Goal: Task Accomplishment & Management: Use online tool/utility

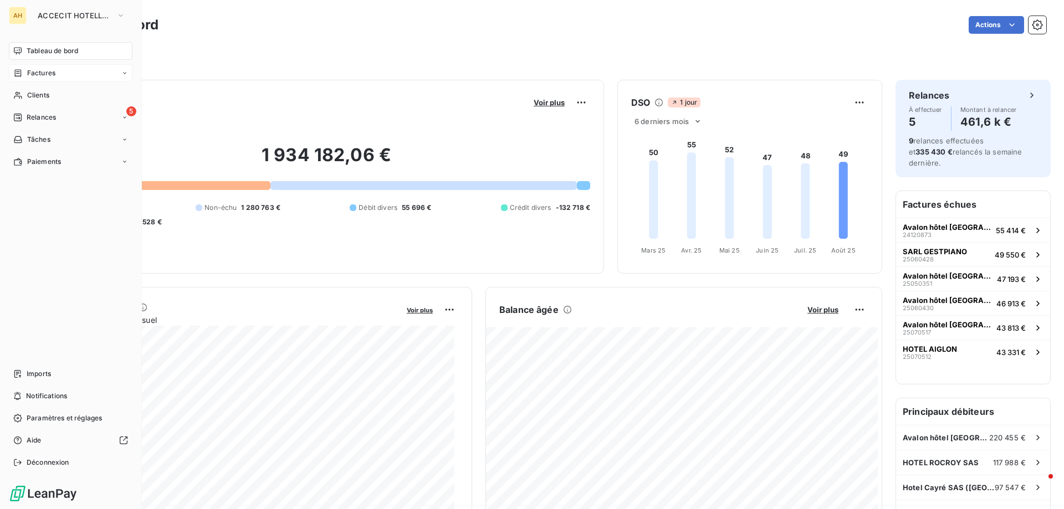
click at [59, 75] on div "Factures" at bounding box center [71, 73] width 124 height 18
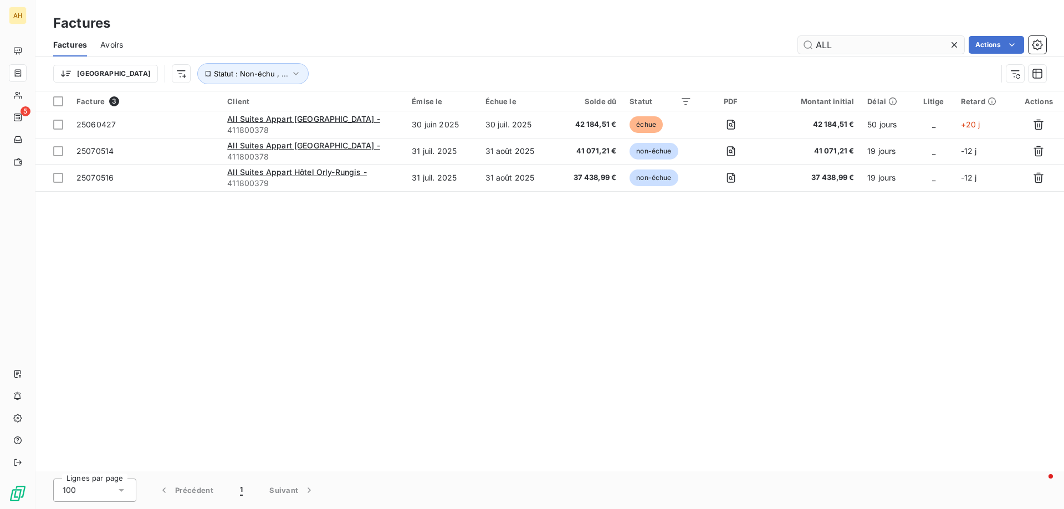
click at [895, 40] on input "ALL" at bounding box center [881, 45] width 166 height 18
click at [955, 47] on icon at bounding box center [954, 44] width 11 height 11
click at [850, 46] on input "text" at bounding box center [881, 45] width 166 height 18
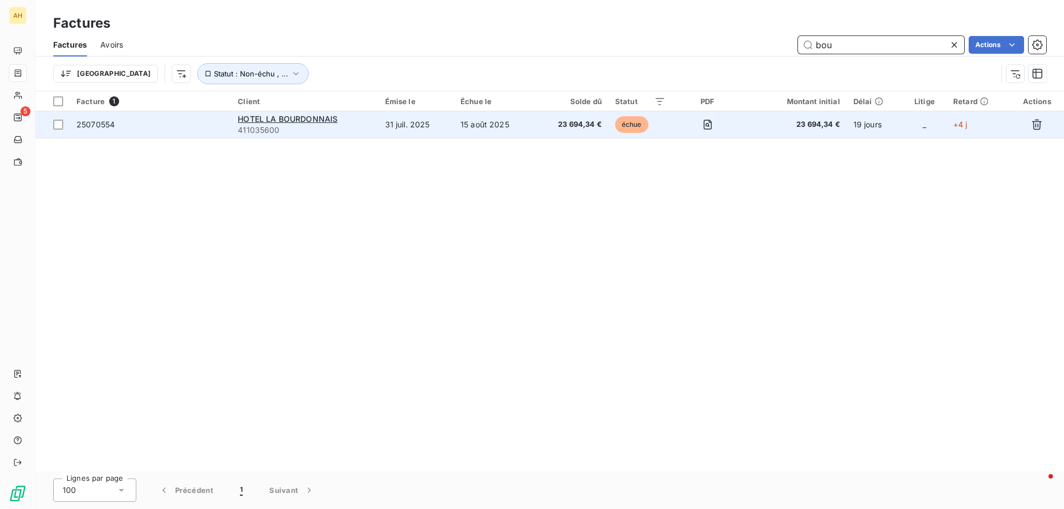
type input "bou"
click at [88, 125] on span "25070554" at bounding box center [95, 124] width 38 height 9
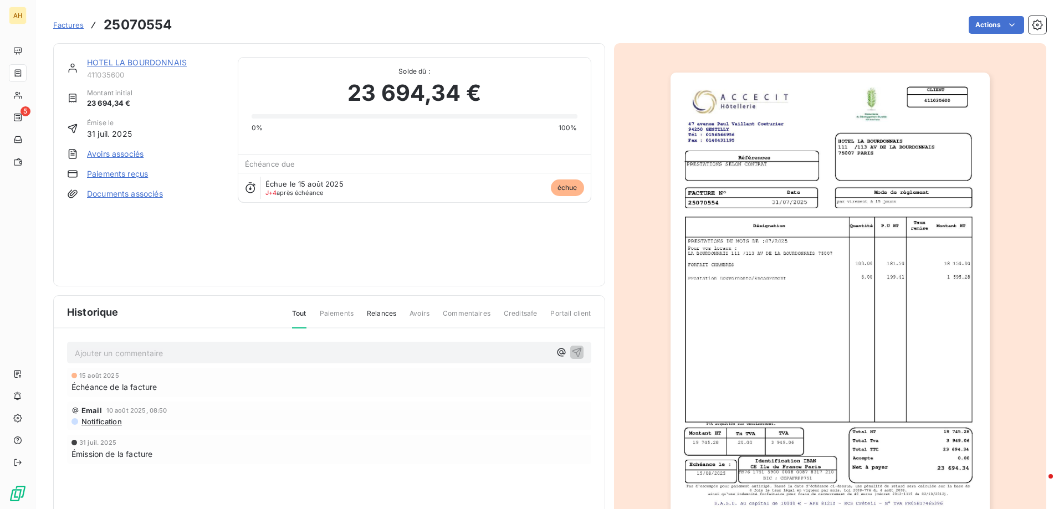
click at [122, 174] on link "Paiements reçus" at bounding box center [117, 173] width 61 height 11
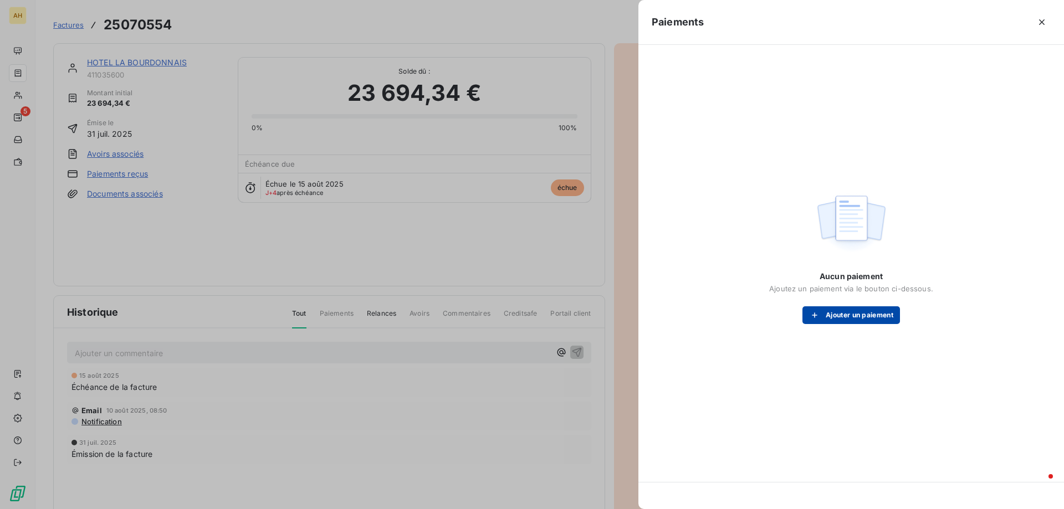
click at [868, 319] on button "Ajouter un paiement" at bounding box center [851, 315] width 98 height 18
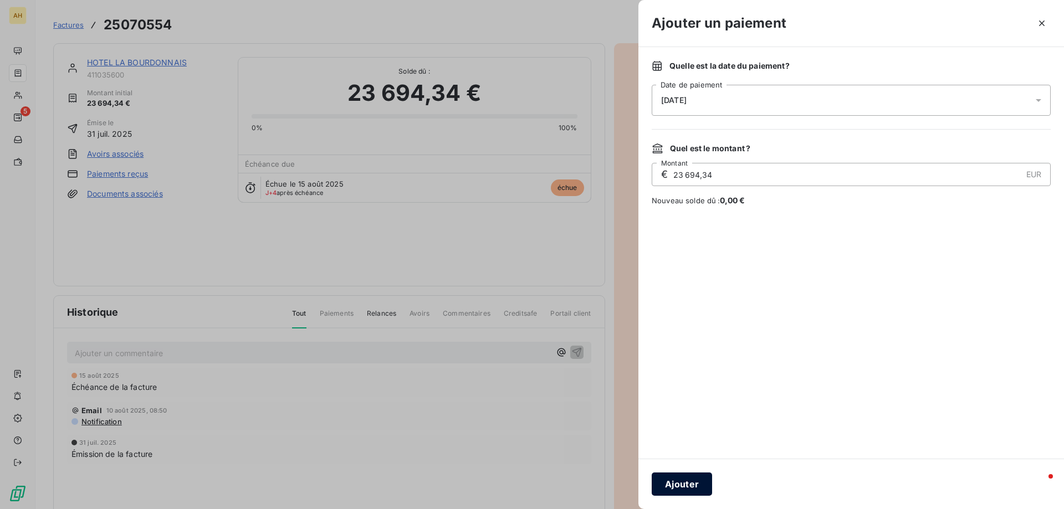
click at [685, 486] on button "Ajouter" at bounding box center [682, 484] width 60 height 23
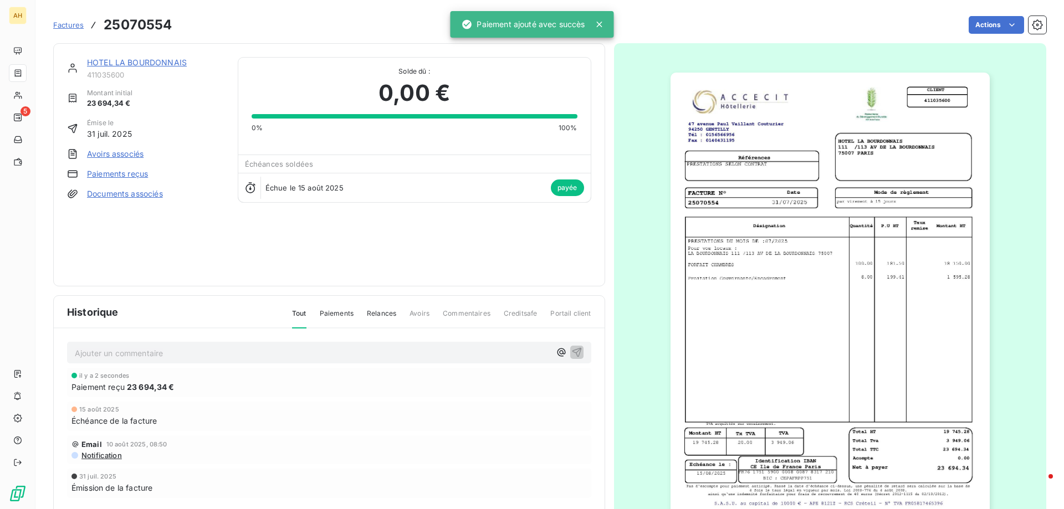
click at [65, 22] on span "Factures" at bounding box center [68, 24] width 30 height 9
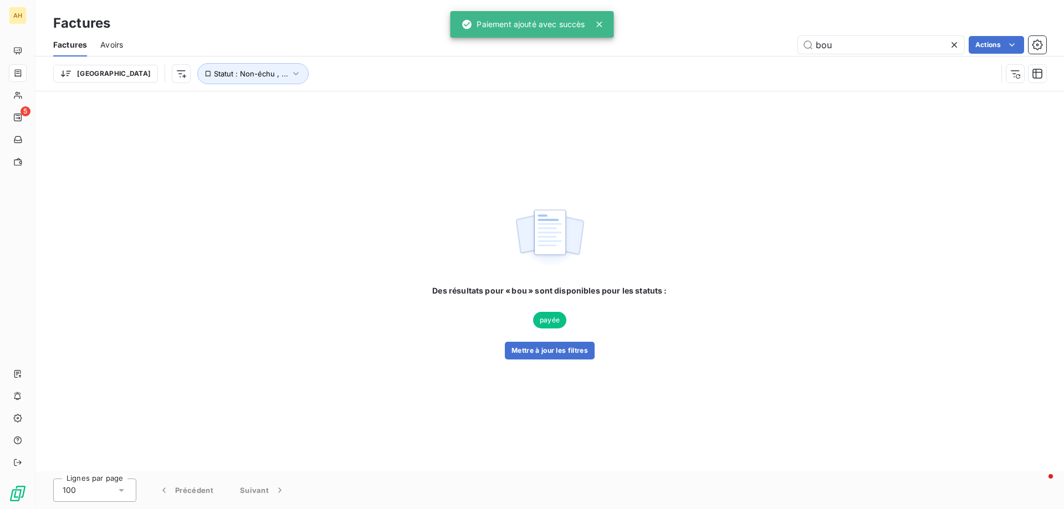
drag, startPoint x: 806, startPoint y: 33, endPoint x: 357, endPoint y: 22, distance: 448.9
click at [357, 22] on div "Factures Factures Avoirs bou Actions Trier Statut : Non-échu , ..." at bounding box center [549, 45] width 1028 height 91
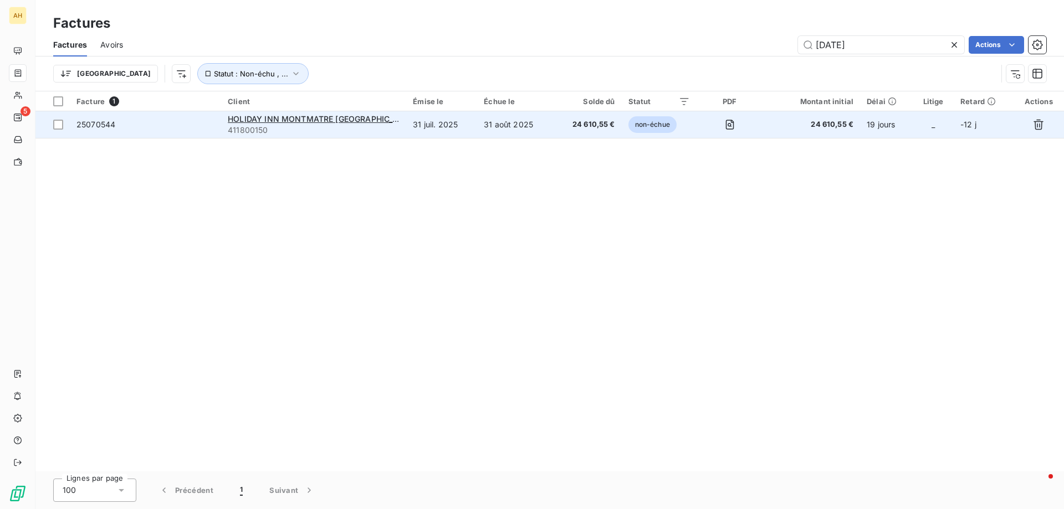
type input "holi"
click at [89, 120] on span "25070544" at bounding box center [95, 124] width 39 height 9
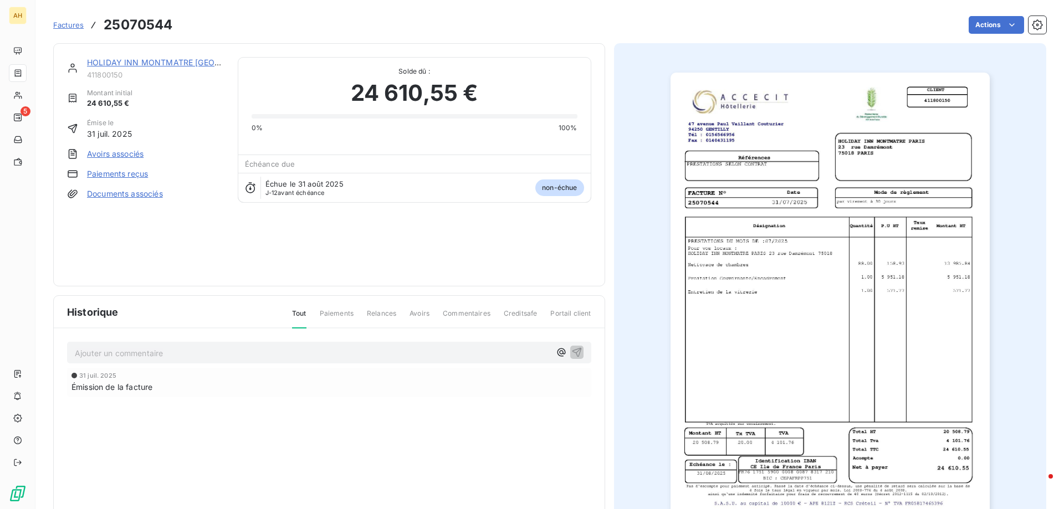
click at [139, 173] on link "Paiements reçus" at bounding box center [117, 173] width 61 height 11
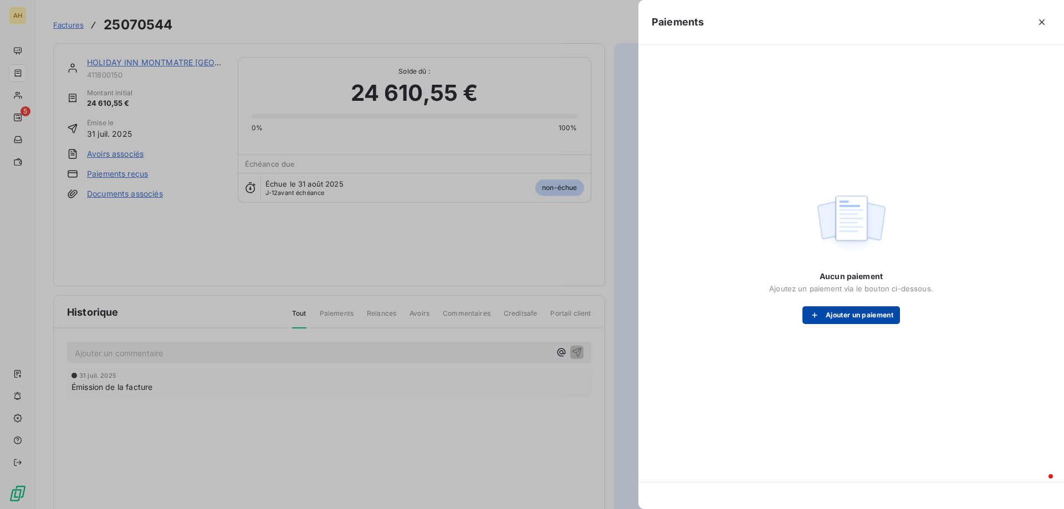
click at [862, 315] on button "Ajouter un paiement" at bounding box center [851, 315] width 98 height 18
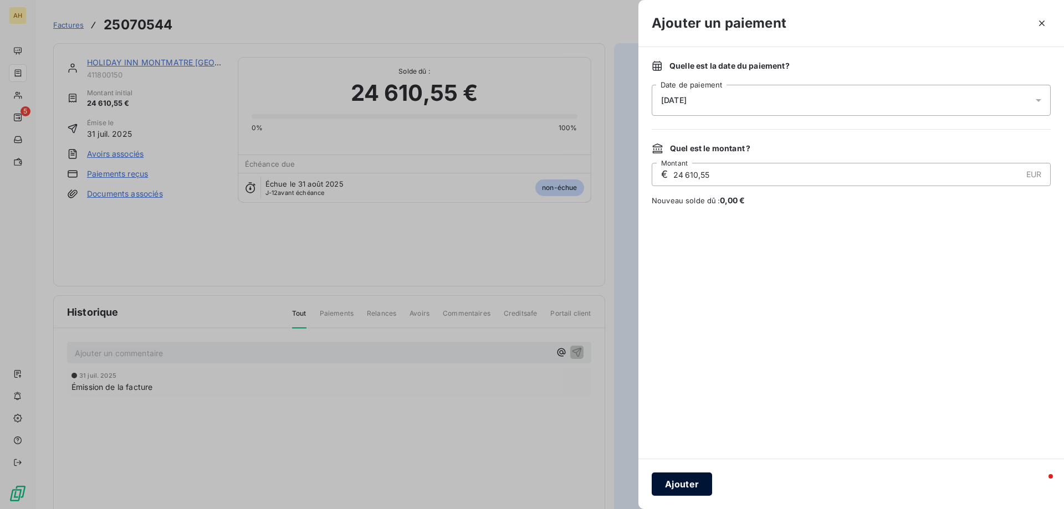
click at [678, 491] on button "Ajouter" at bounding box center [682, 484] width 60 height 23
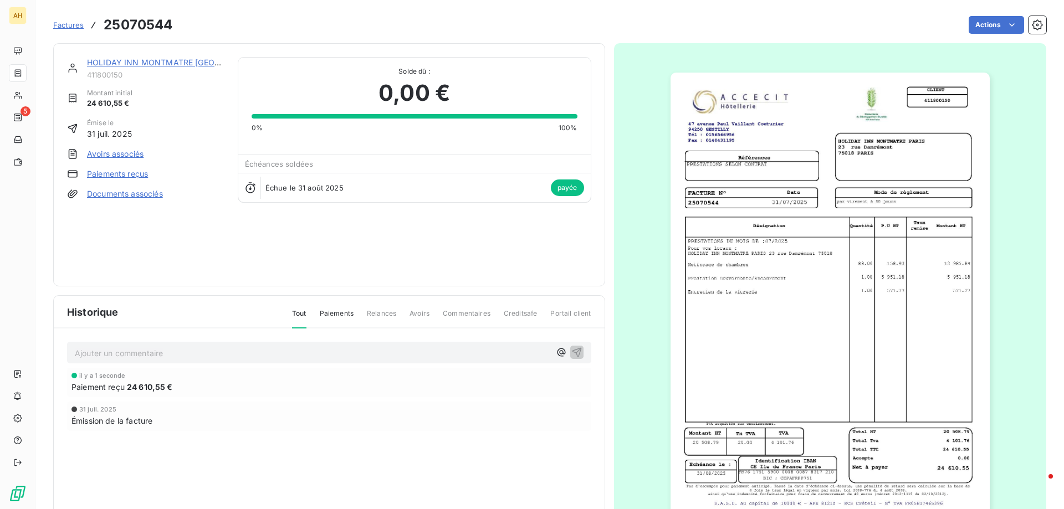
click at [75, 25] on span "Factures" at bounding box center [68, 24] width 30 height 9
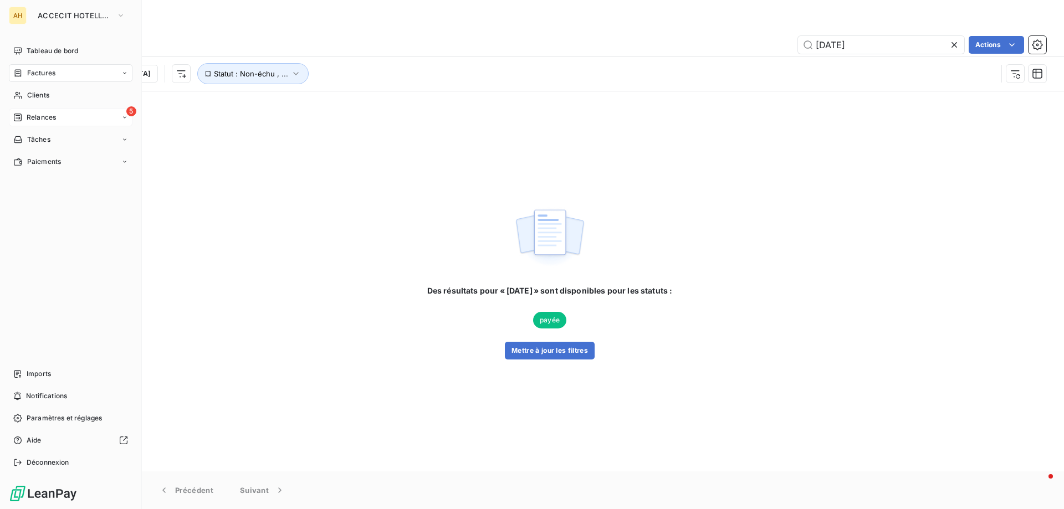
click at [60, 117] on div "5 Relances" at bounding box center [71, 118] width 124 height 18
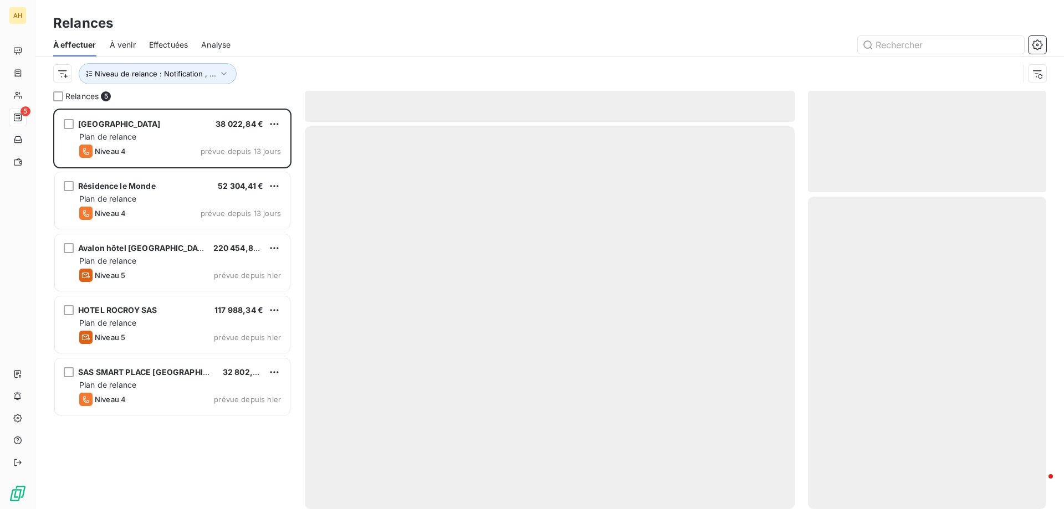
scroll to position [392, 230]
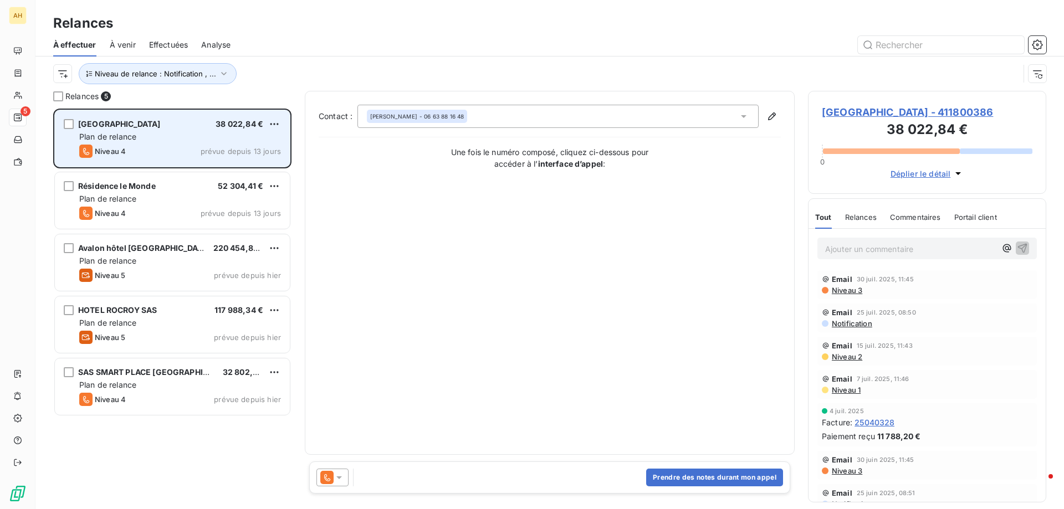
click at [204, 126] on div "Hôtel Sainte Beuve 38 022,84 €" at bounding box center [180, 124] width 202 height 10
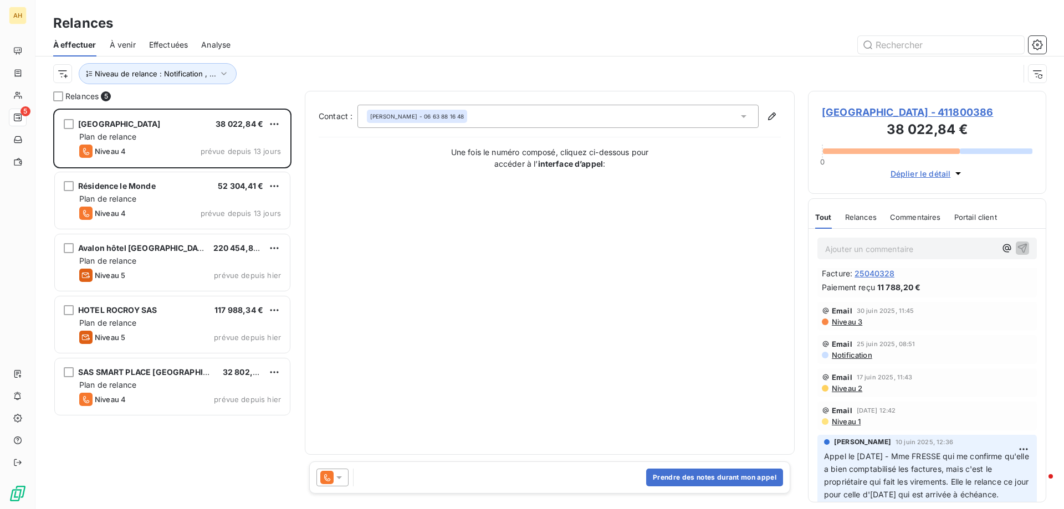
scroll to position [166, 0]
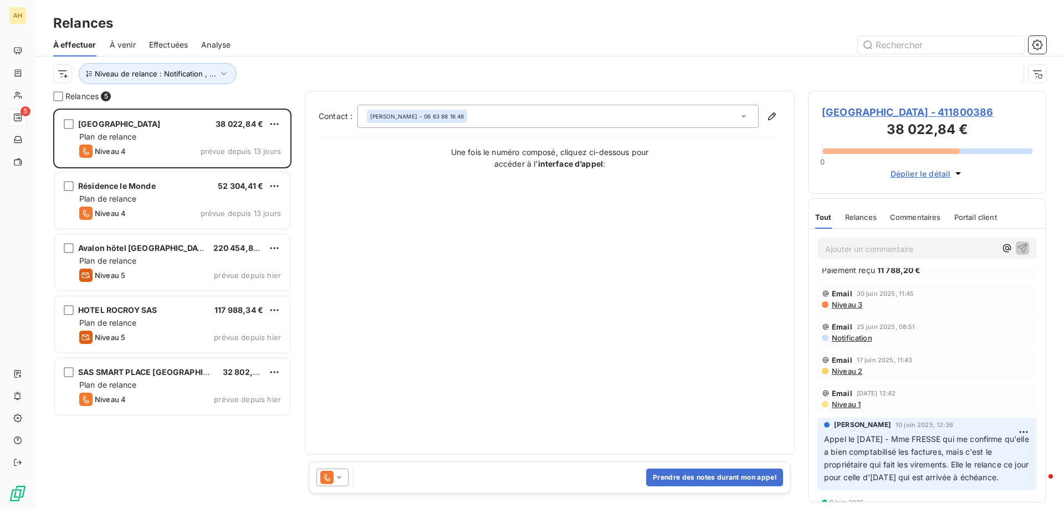
click at [853, 245] on p "Ajouter un commentaire ﻿" at bounding box center [910, 249] width 171 height 14
click at [851, 250] on p "Ajouter un commentaire ﻿" at bounding box center [910, 249] width 171 height 14
click at [976, 243] on div "Message ce jour car 3 mois de retar" at bounding box center [910, 248] width 171 height 14
click at [963, 248] on p "Message ce jour car 3 mois de retar" at bounding box center [910, 248] width 171 height 13
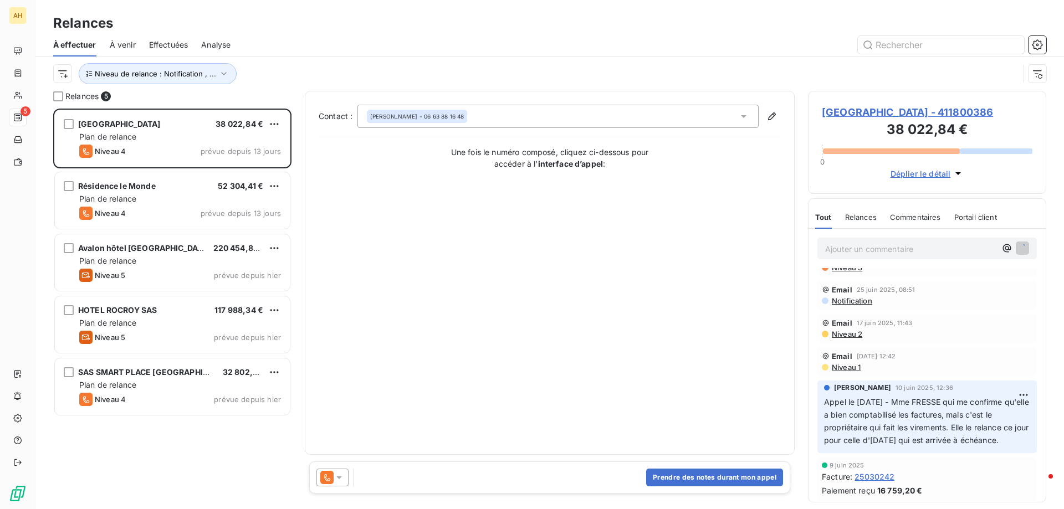
scroll to position [166, 0]
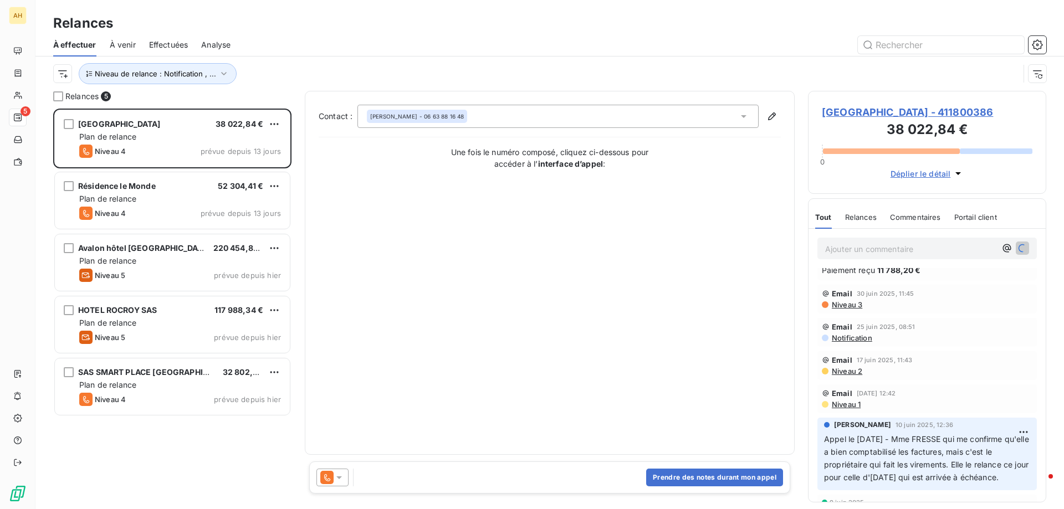
click at [858, 217] on span "Relances" at bounding box center [861, 217] width 32 height 9
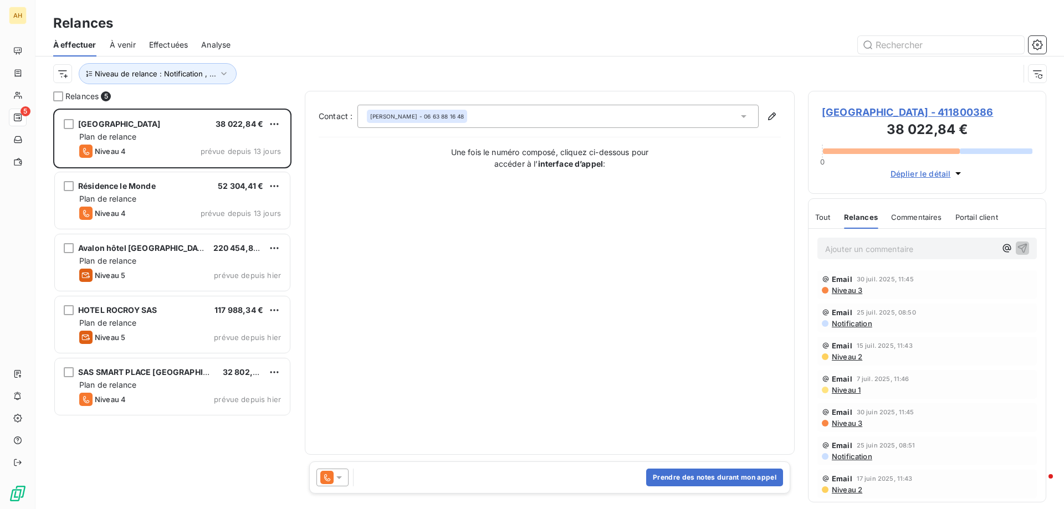
click at [819, 216] on span "Tout" at bounding box center [823, 217] width 16 height 9
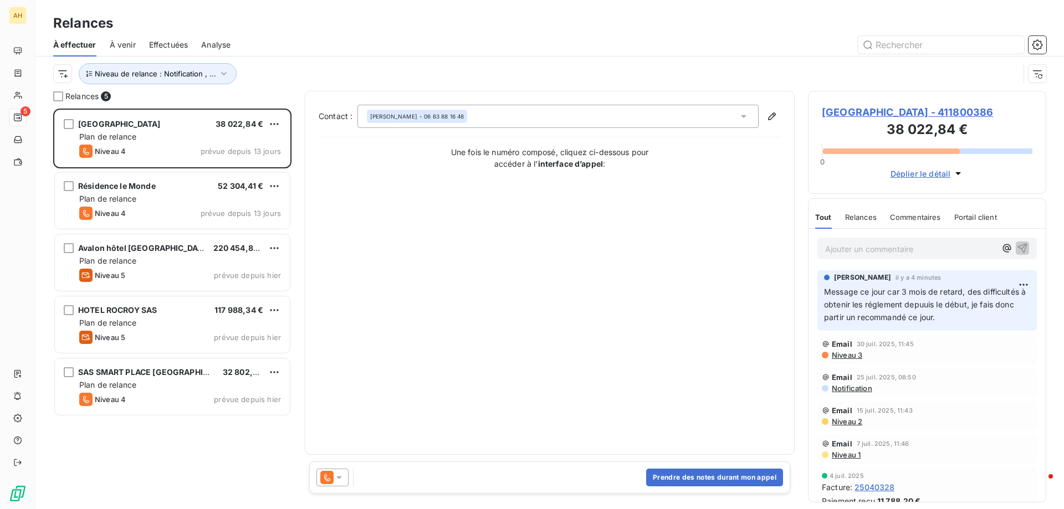
click at [344, 477] on icon at bounding box center [339, 477] width 11 height 11
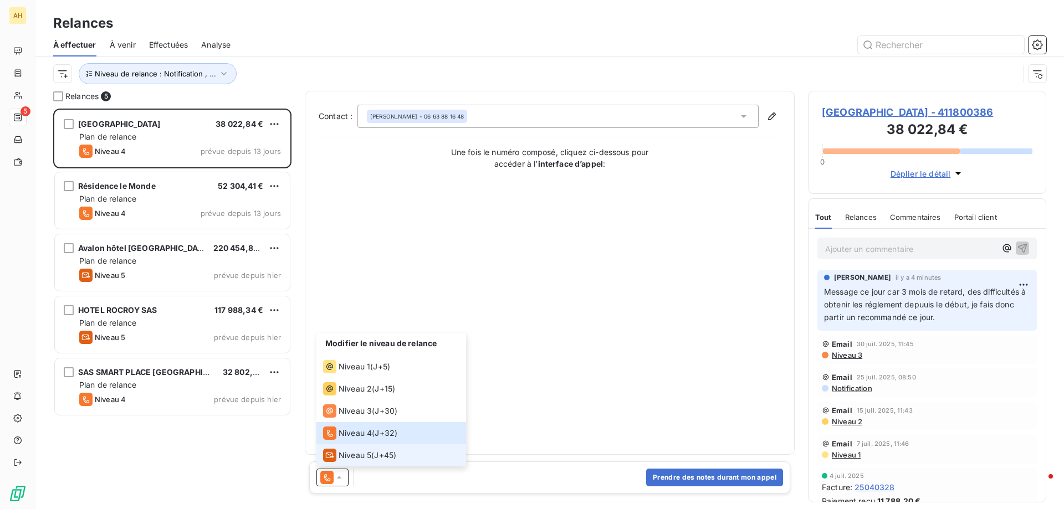
click at [364, 457] on span "Niveau 5" at bounding box center [355, 455] width 33 height 11
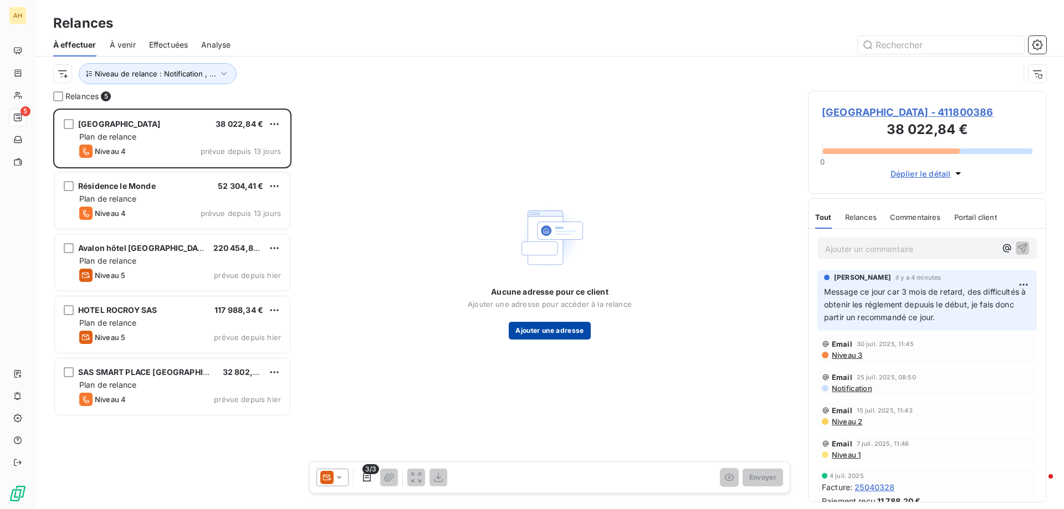
click at [536, 325] on button "Ajouter une adresse" at bounding box center [549, 331] width 81 height 18
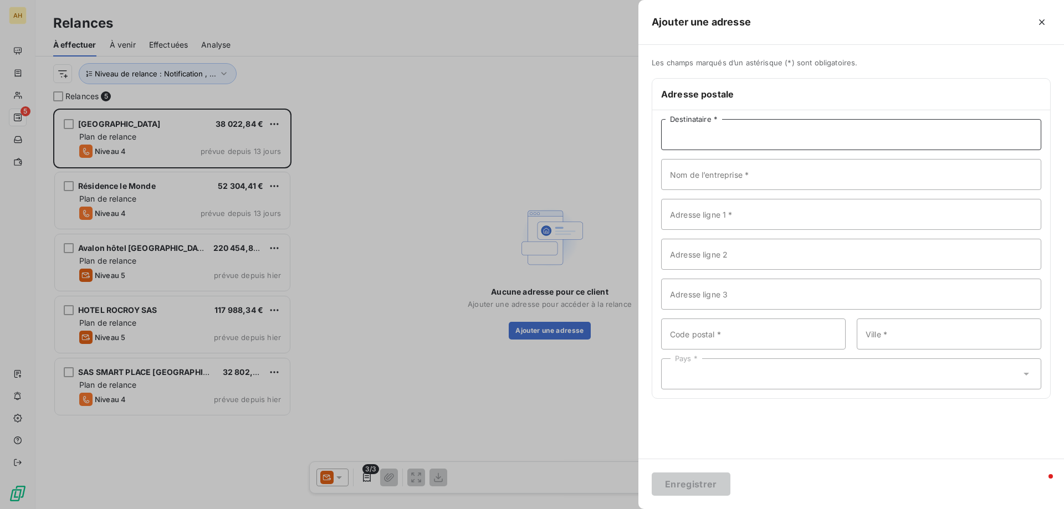
click at [751, 135] on input "Destinataire *" at bounding box center [851, 134] width 380 height 31
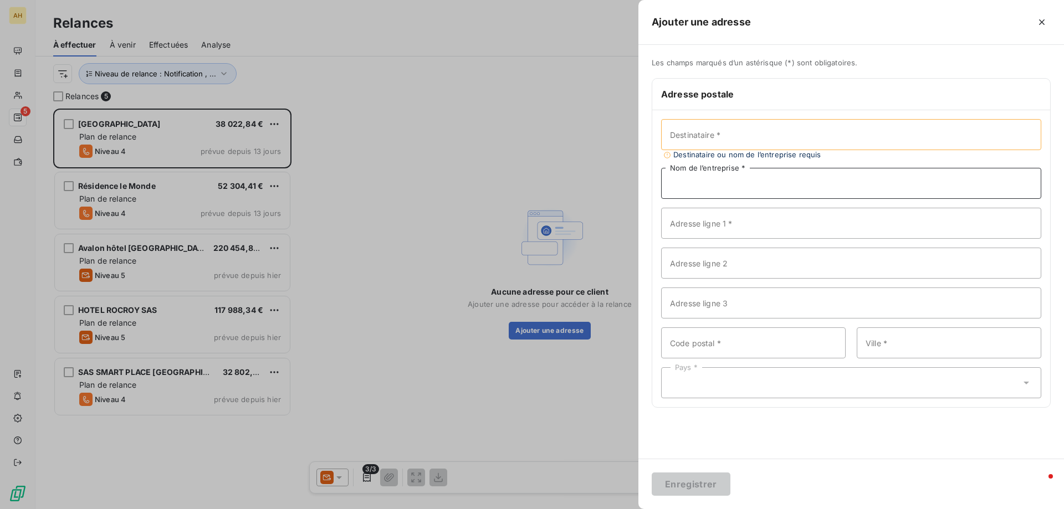
click at [684, 169] on input "Nom de l’entreprise *" at bounding box center [851, 183] width 380 height 31
paste input "Hôtel Sainte Beuve"
type input "Hôtel Sainte Beuve"
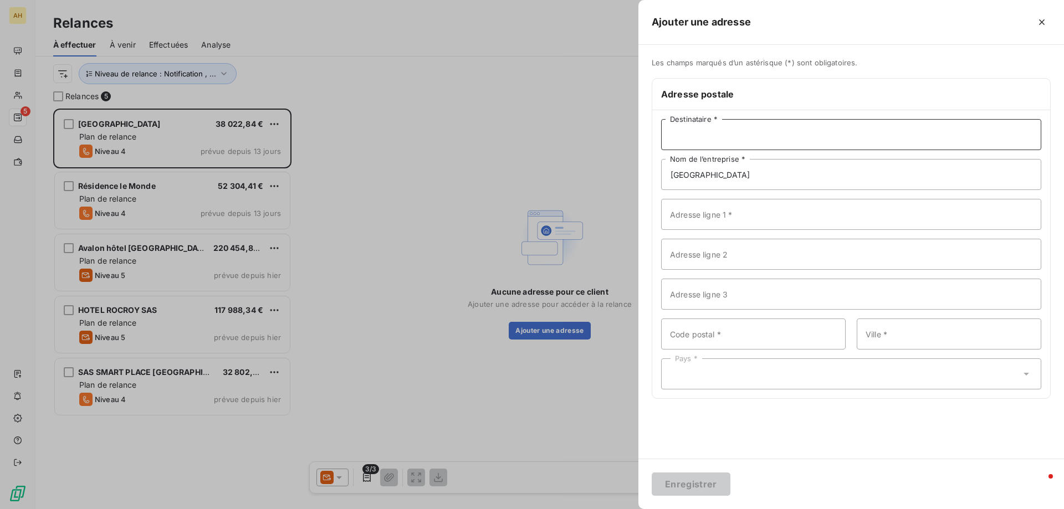
click at [765, 138] on input "Destinataire *" at bounding box center [851, 134] width 380 height 31
type input "Madame FRESSE"
click at [768, 216] on input "Adresse ligne 1 *" at bounding box center [851, 214] width 380 height 31
click at [786, 216] on input "Adresse ligne 1 *" at bounding box center [851, 214] width 380 height 31
paste input "9 Rue Sainte-Beuve"
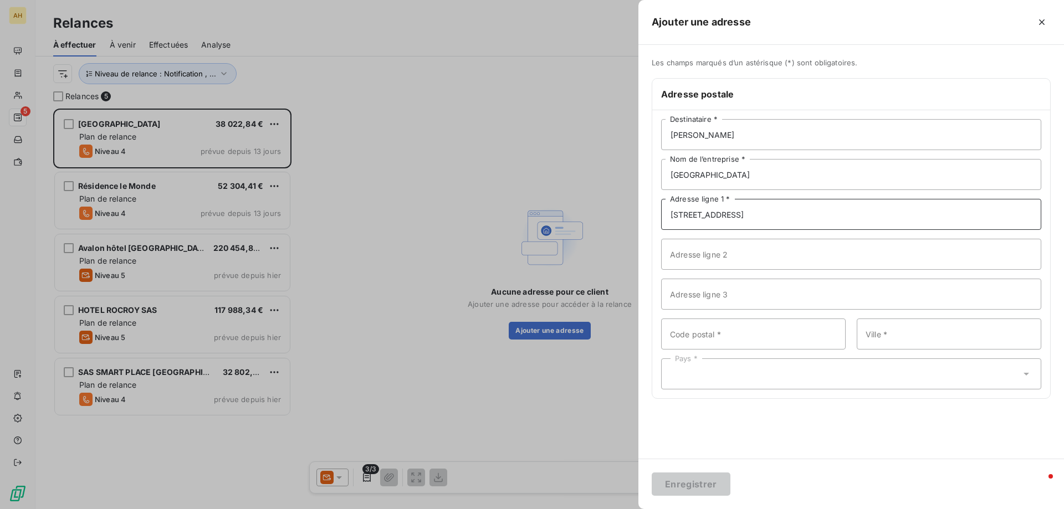
type input "9 Rue Sainte-Beuve"
click at [709, 336] on input "Code postal *" at bounding box center [753, 334] width 184 height 31
type input "75006"
type input "p"
type input "PARIS"
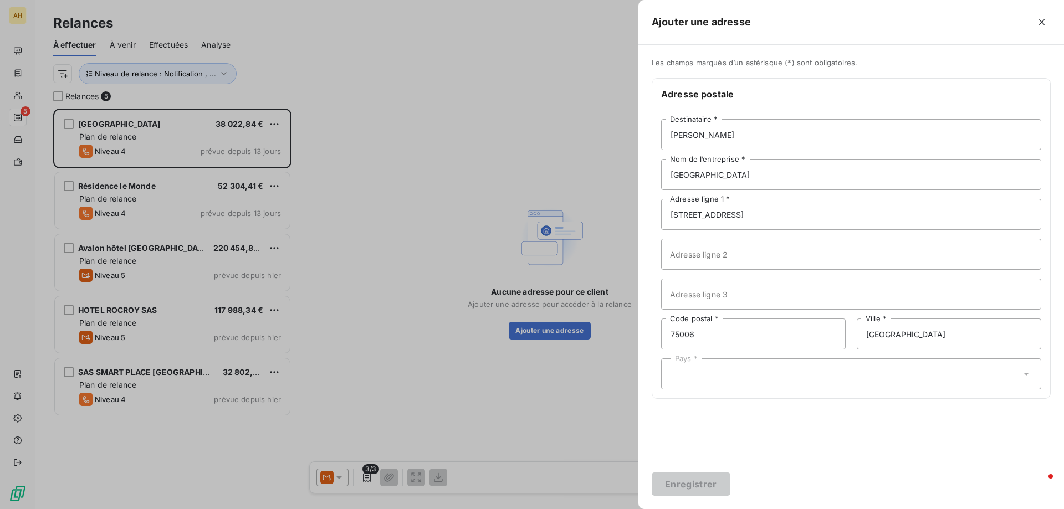
type input "France"
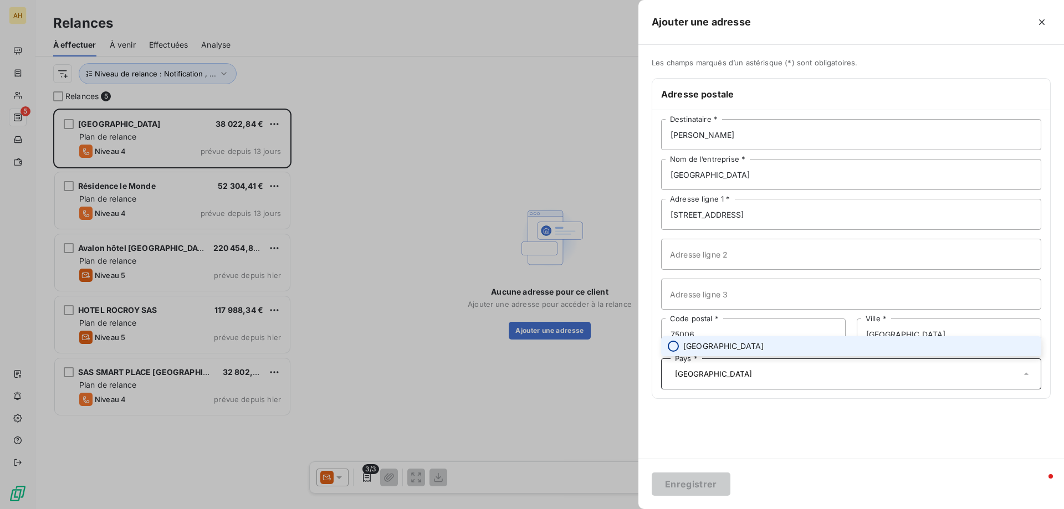
click at [676, 348] on input "radio" at bounding box center [673, 346] width 11 height 11
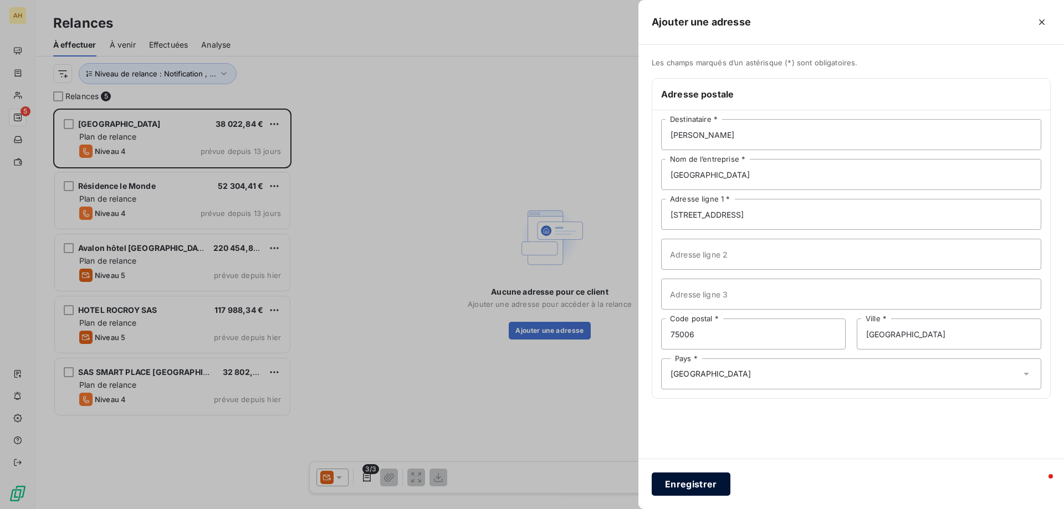
click at [689, 487] on button "Enregistrer" at bounding box center [691, 484] width 79 height 23
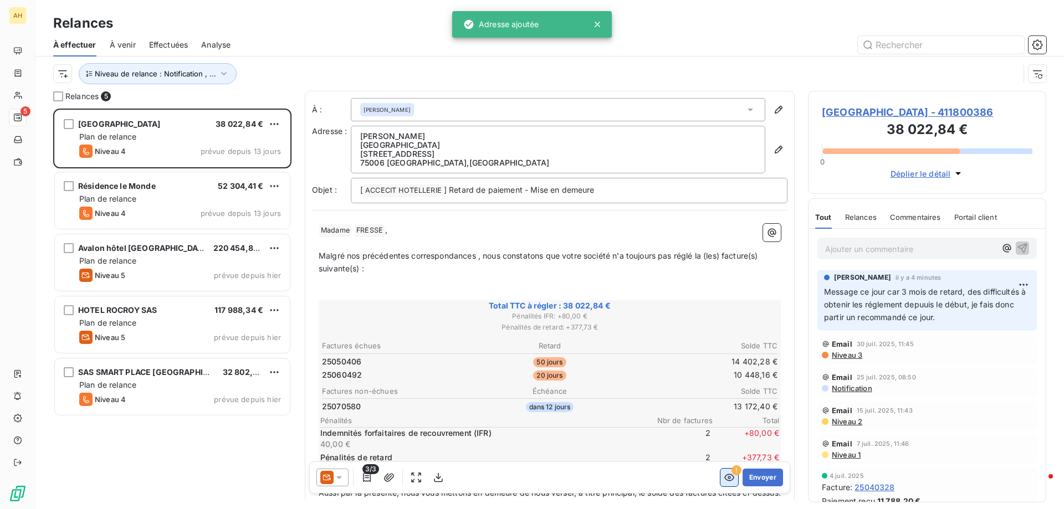
click at [725, 478] on icon "button" at bounding box center [729, 477] width 11 height 11
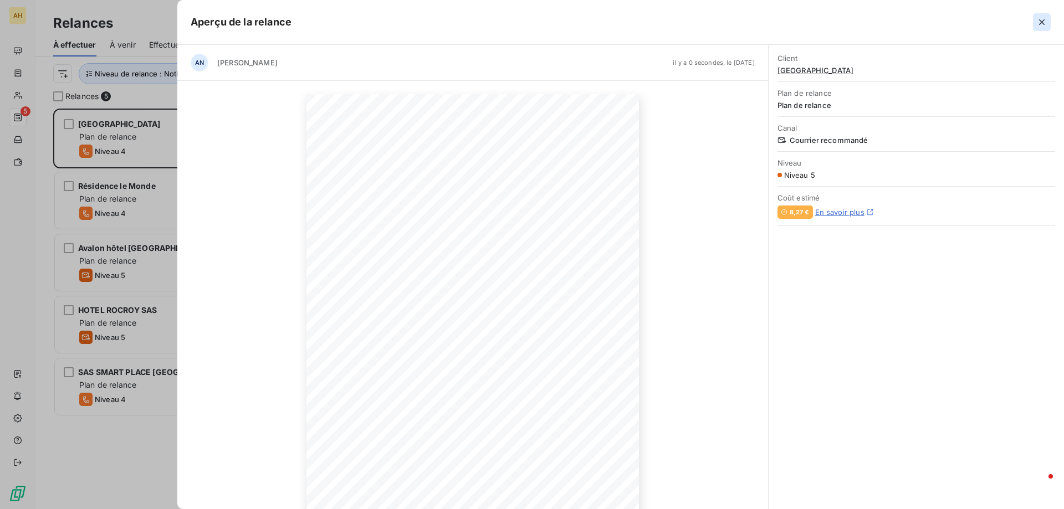
click at [1042, 19] on icon "button" at bounding box center [1041, 22] width 11 height 11
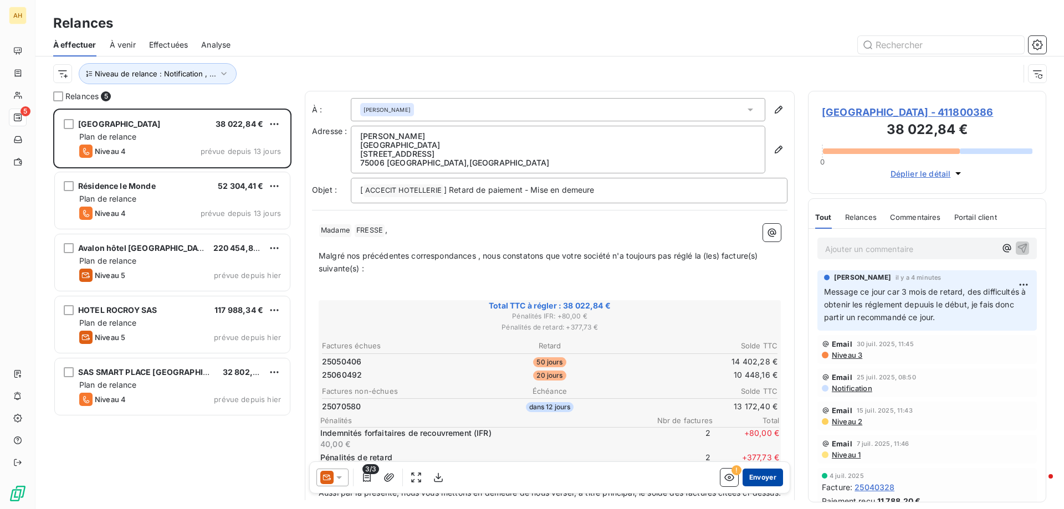
click at [760, 477] on button "Envoyer" at bounding box center [762, 478] width 40 height 18
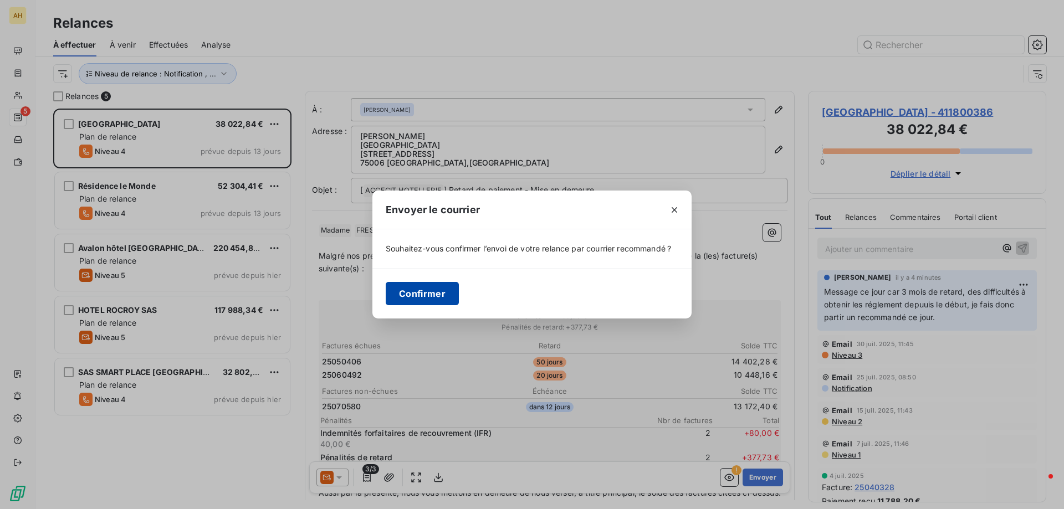
click at [433, 289] on button "Confirmer" at bounding box center [422, 293] width 73 height 23
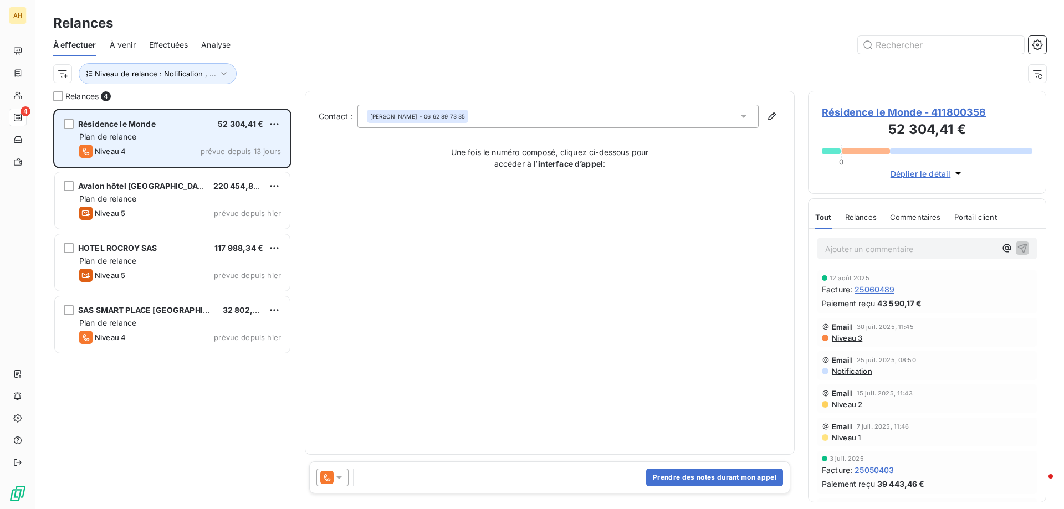
click at [177, 132] on div "Plan de relance" at bounding box center [180, 136] width 202 height 11
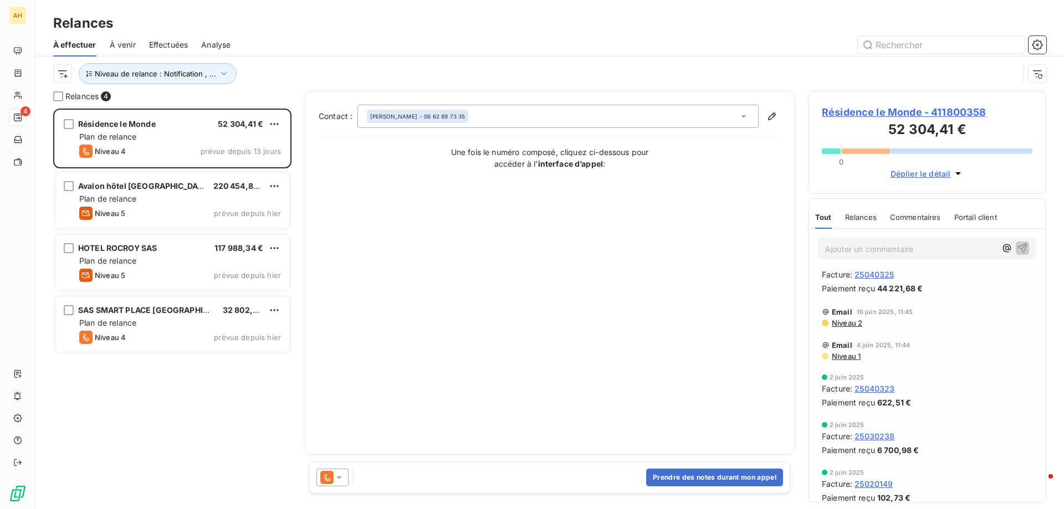
scroll to position [277, 0]
click at [342, 478] on icon at bounding box center [339, 477] width 11 height 11
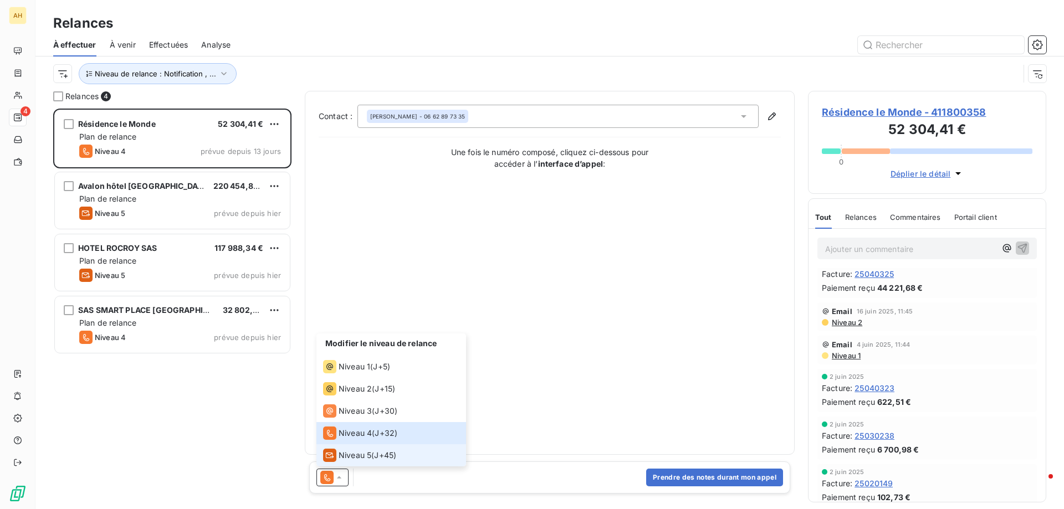
click at [356, 454] on span "Niveau 5" at bounding box center [355, 455] width 33 height 11
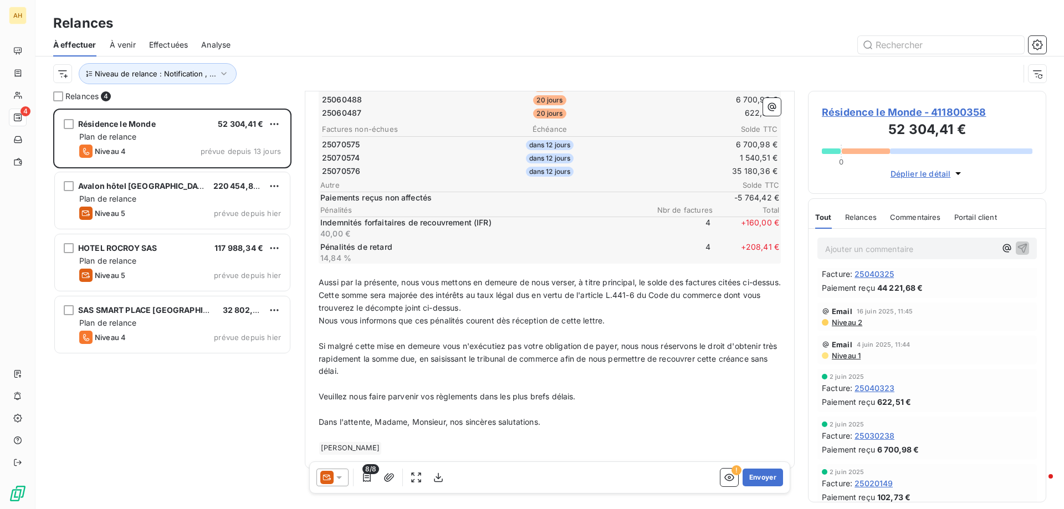
scroll to position [292, 0]
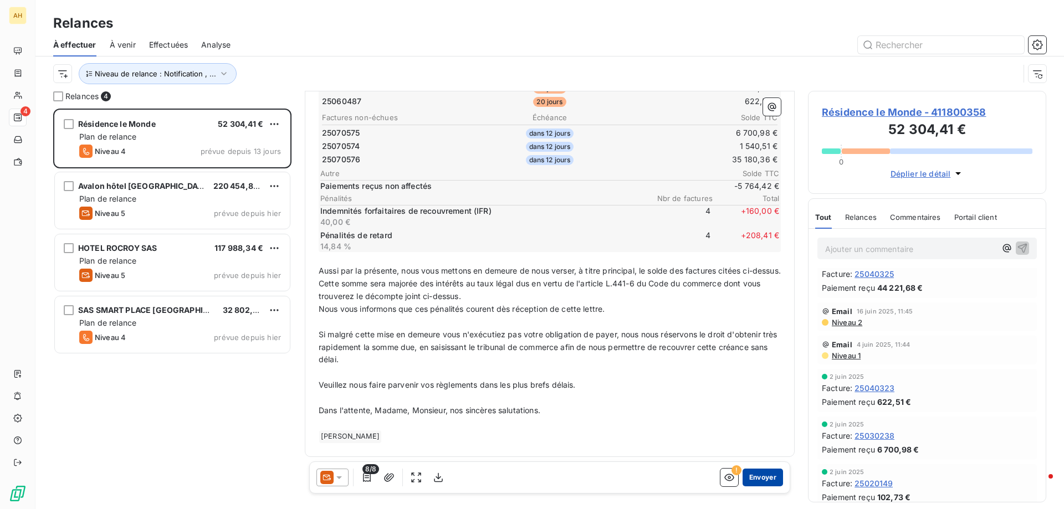
click at [756, 478] on button "Envoyer" at bounding box center [762, 478] width 40 height 18
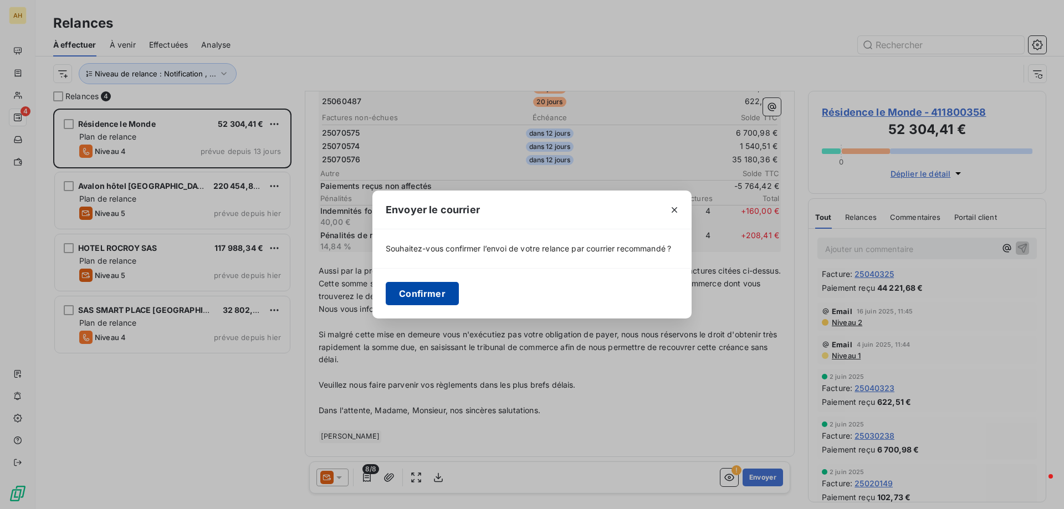
click at [428, 294] on button "Confirmer" at bounding box center [422, 293] width 73 height 23
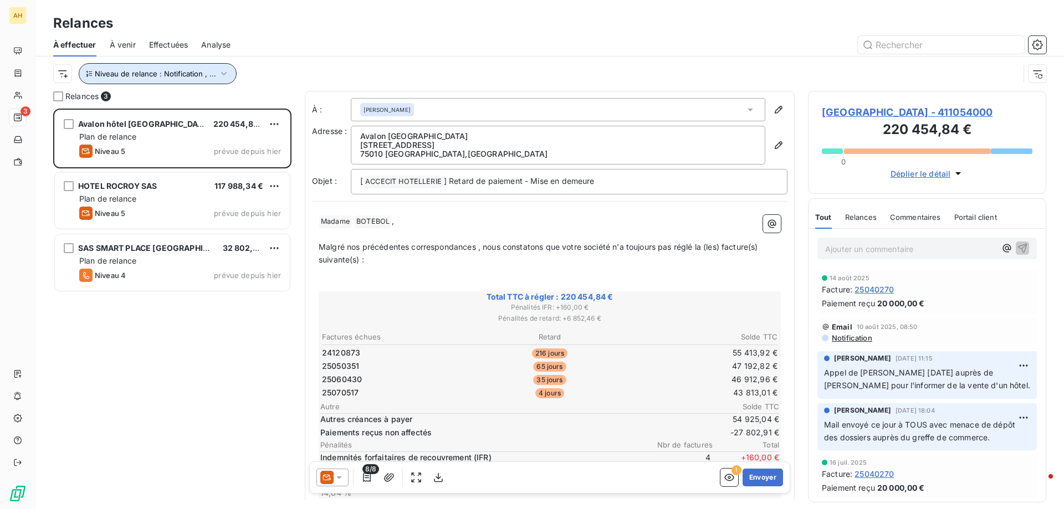
click at [145, 76] on span "Niveau de relance : Notification , ..." at bounding box center [155, 73] width 121 height 9
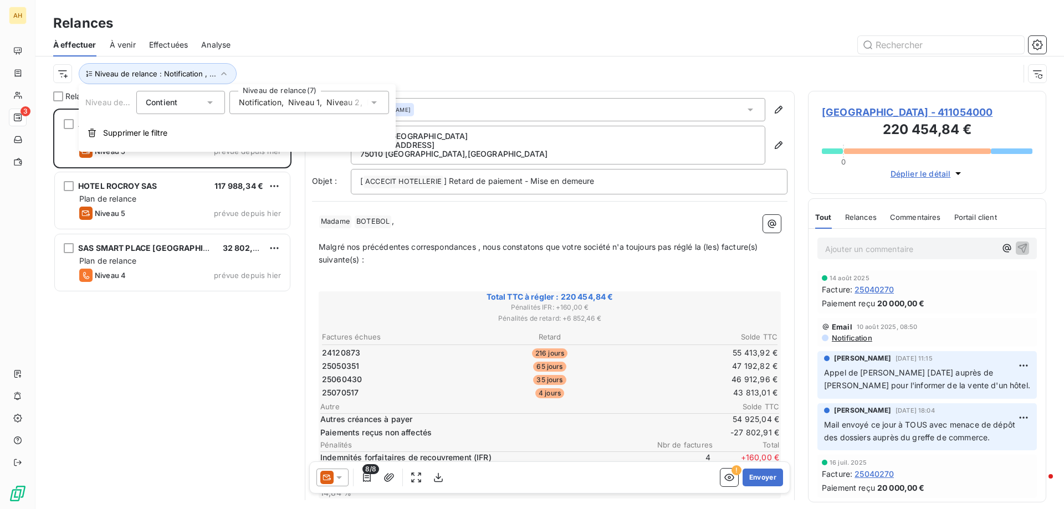
click at [330, 103] on span "Niveau 2" at bounding box center [342, 102] width 33 height 11
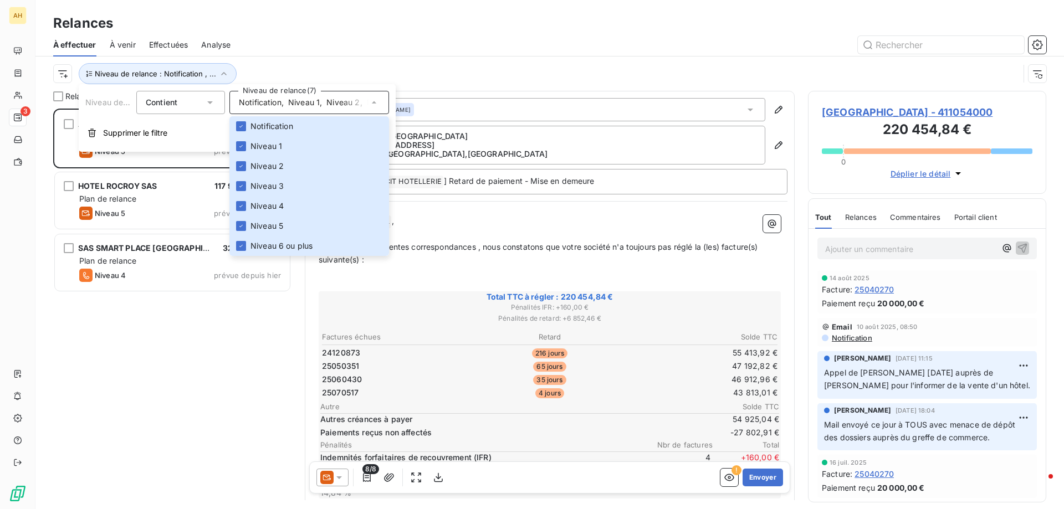
click at [99, 367] on div "Avalon hôtel paris 220 454,84 € Plan de relance Niveau 5 prévue depuis hier HOT…" at bounding box center [172, 309] width 238 height 401
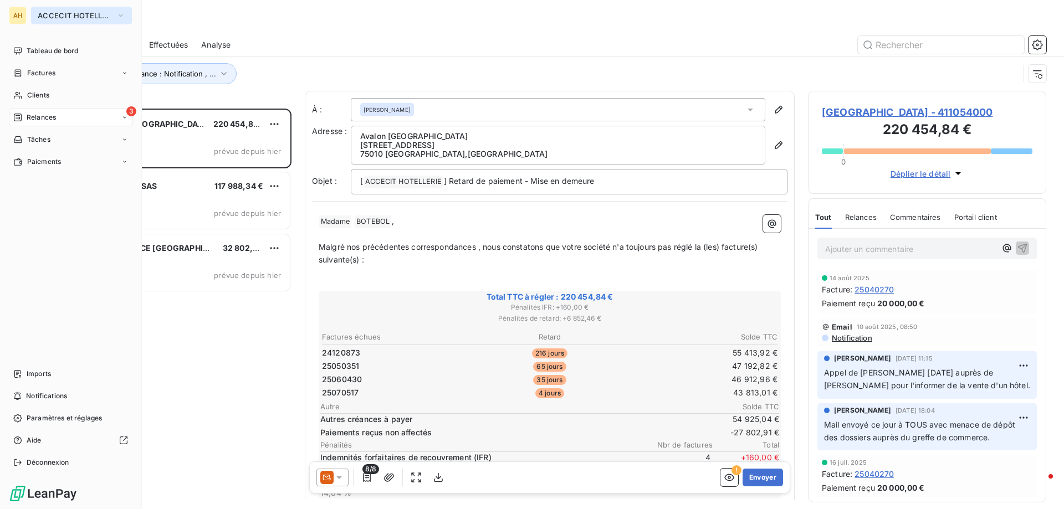
click at [50, 14] on span "ACCECIT HOTELLERIE" at bounding box center [75, 15] width 74 height 9
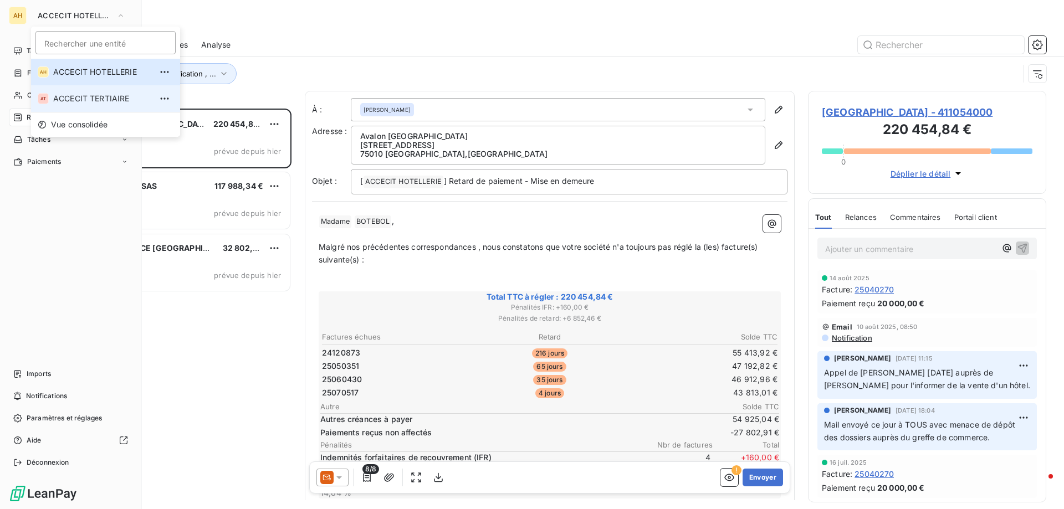
click at [88, 96] on span "ACCECIT TERTIAIRE" at bounding box center [102, 98] width 98 height 11
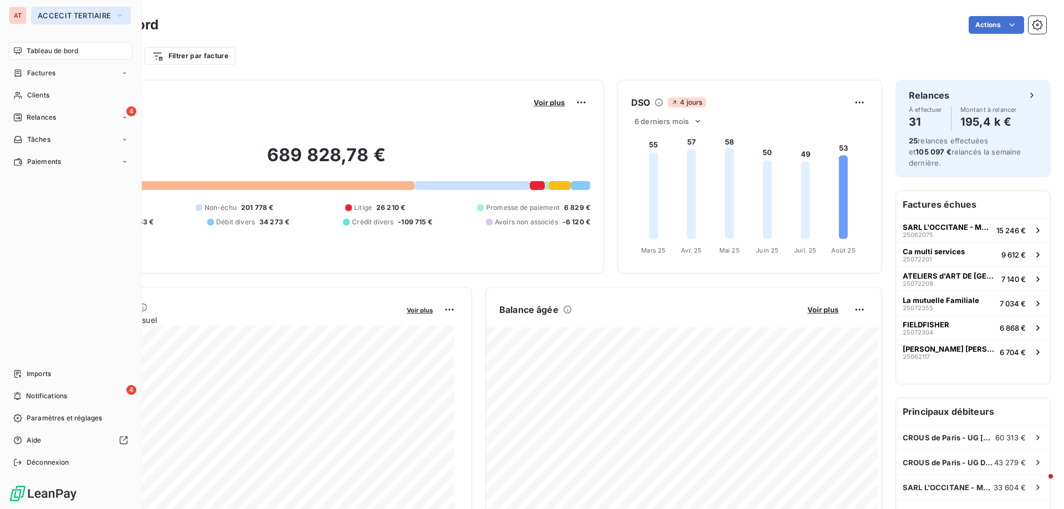
click at [62, 13] on span "ACCECIT TERTIAIRE" at bounding box center [74, 15] width 73 height 9
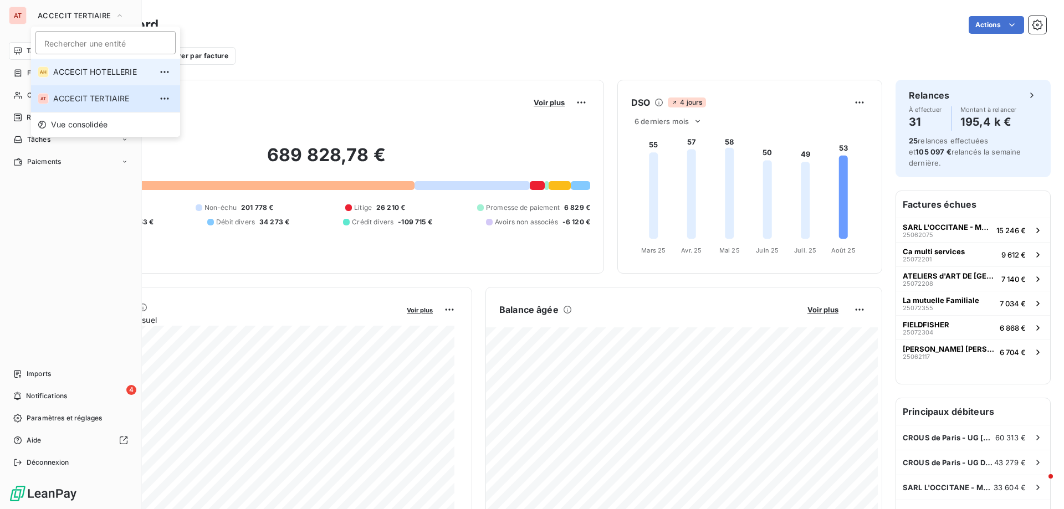
click at [99, 68] on span "ACCECIT HOTELLERIE" at bounding box center [102, 71] width 98 height 11
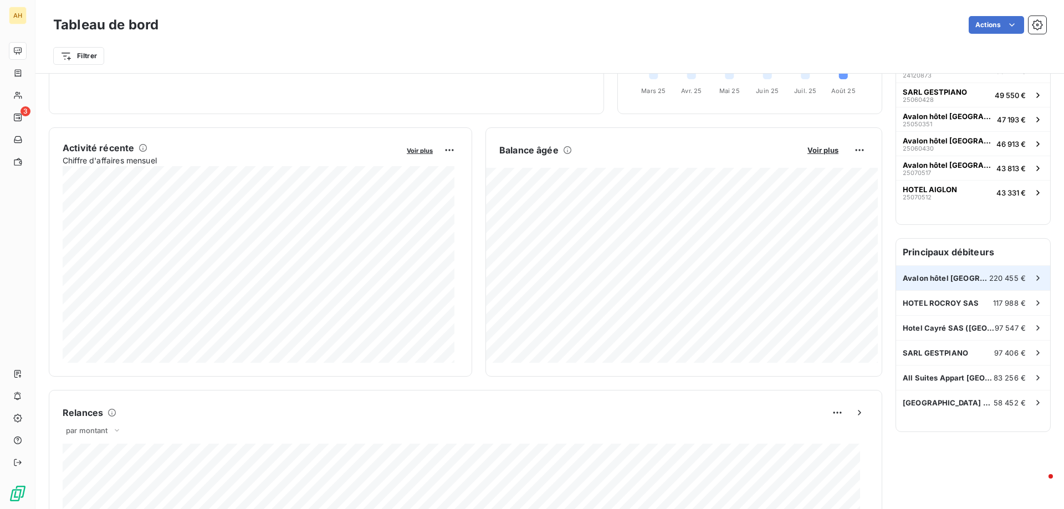
scroll to position [167, 0]
